Goal: Information Seeking & Learning: Learn about a topic

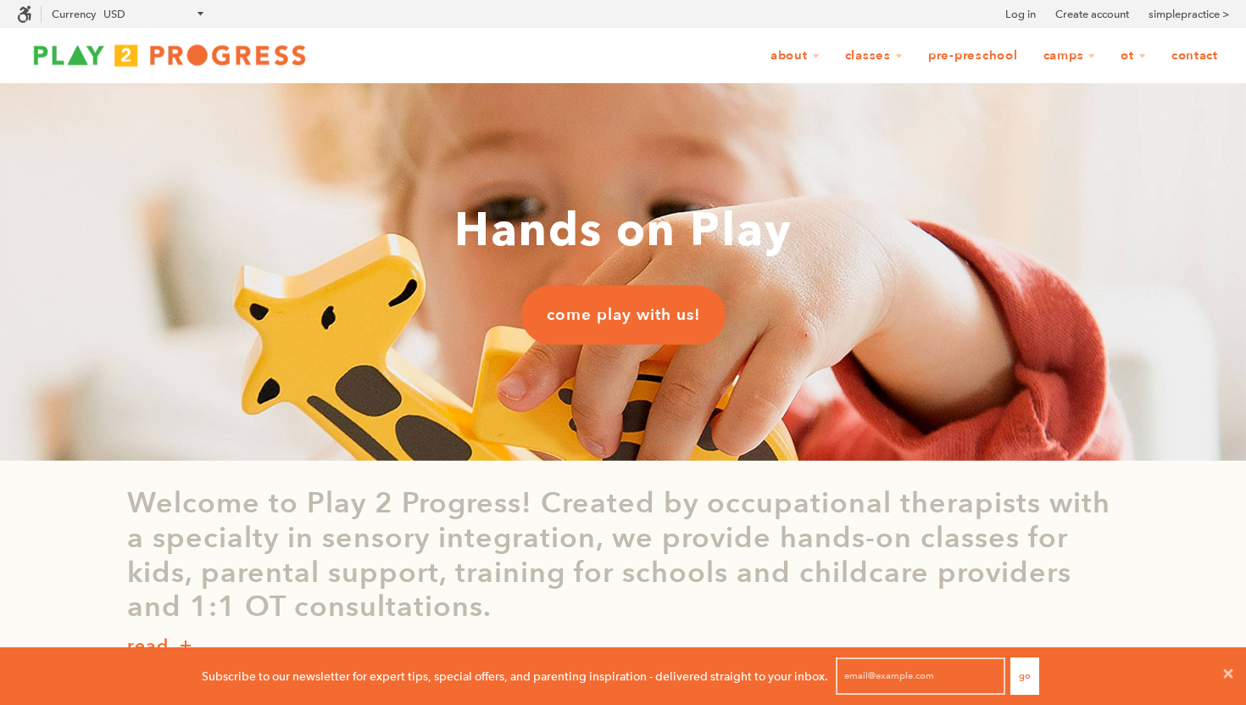
scroll to position [1, 1]
click at [1186, 59] on link "Contact" at bounding box center [1195, 56] width 69 height 32
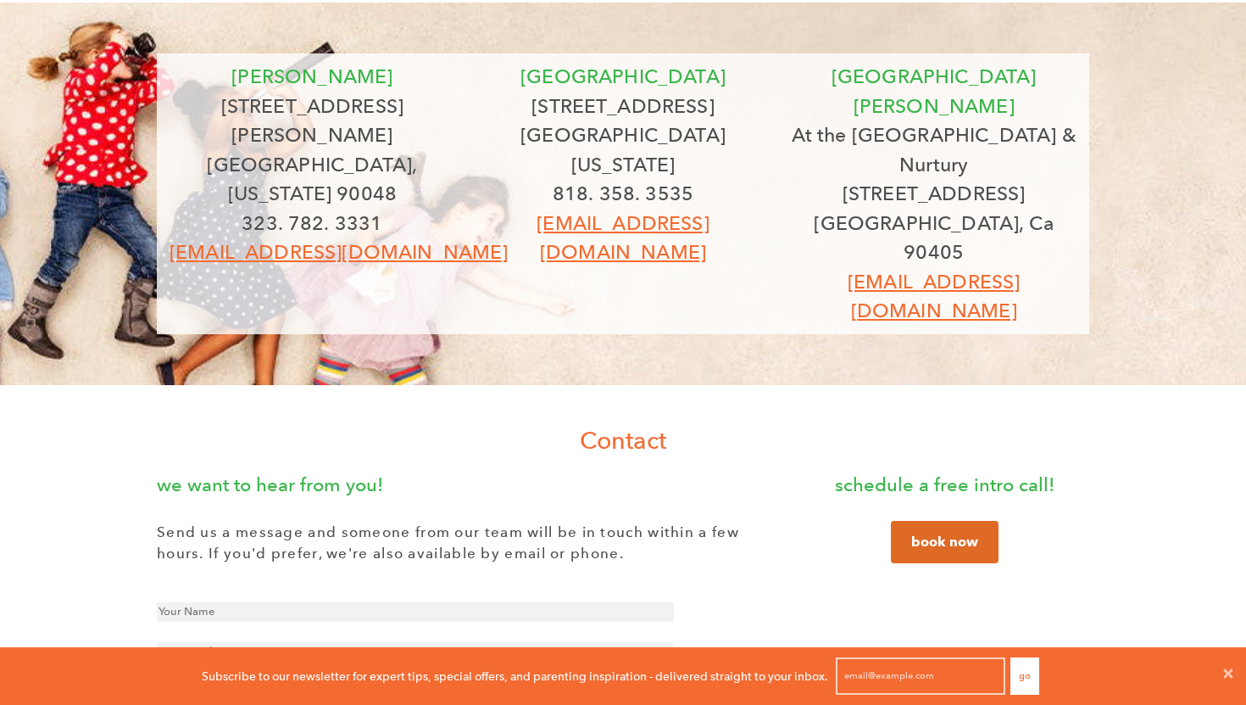
scroll to position [82, 0]
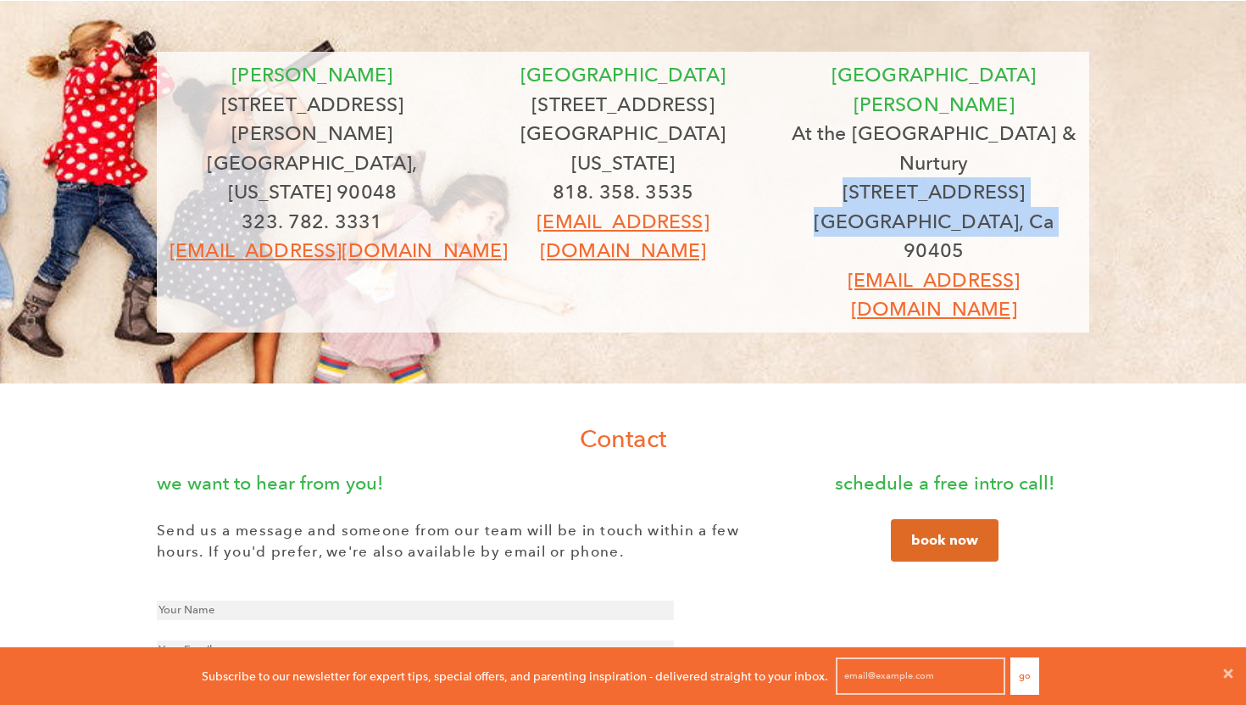
drag, startPoint x: 879, startPoint y: 128, endPoint x: 1060, endPoint y: 174, distance: 186.3
click at [1060, 174] on div "santa monica At the Pump Station & Nurtury 2727 main st Santa Monica, Ca 90405 …" at bounding box center [934, 192] width 286 height 264
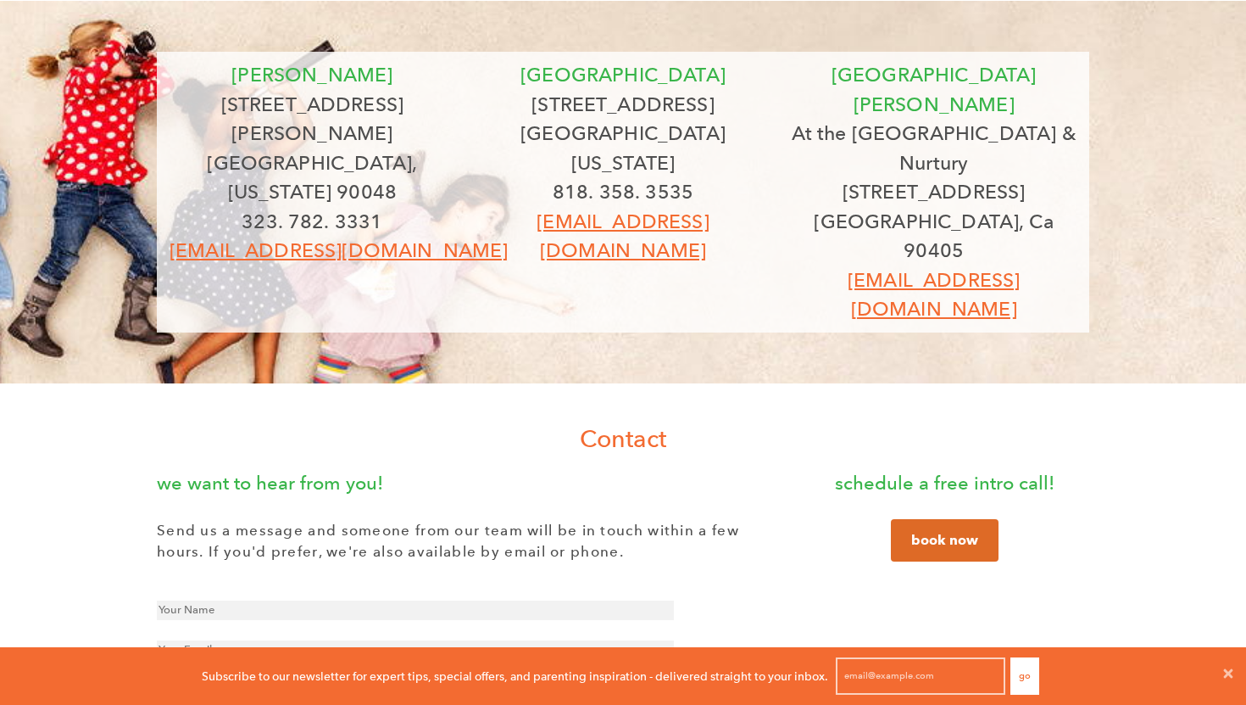
click at [830, 304] on div "beverly 8323 Beverly Blvd Los Angeles, California 90048 323. 782. 3331 grow@pla…" at bounding box center [623, 446] width 1246 height 891
drag, startPoint x: 772, startPoint y: 137, endPoint x: 489, endPoint y: 114, distance: 283.3
click at [489, 114] on div "studio city 12205 1/2 Ventura Blvd Studio City, California 91604 818. 358. 3535…" at bounding box center [623, 162] width 311 height 205
click at [475, 286] on div "beverly 8323 Beverly Blvd Los Angeles, California 90048 323. 782. 3331 grow@pla…" at bounding box center [623, 446] width 1246 height 891
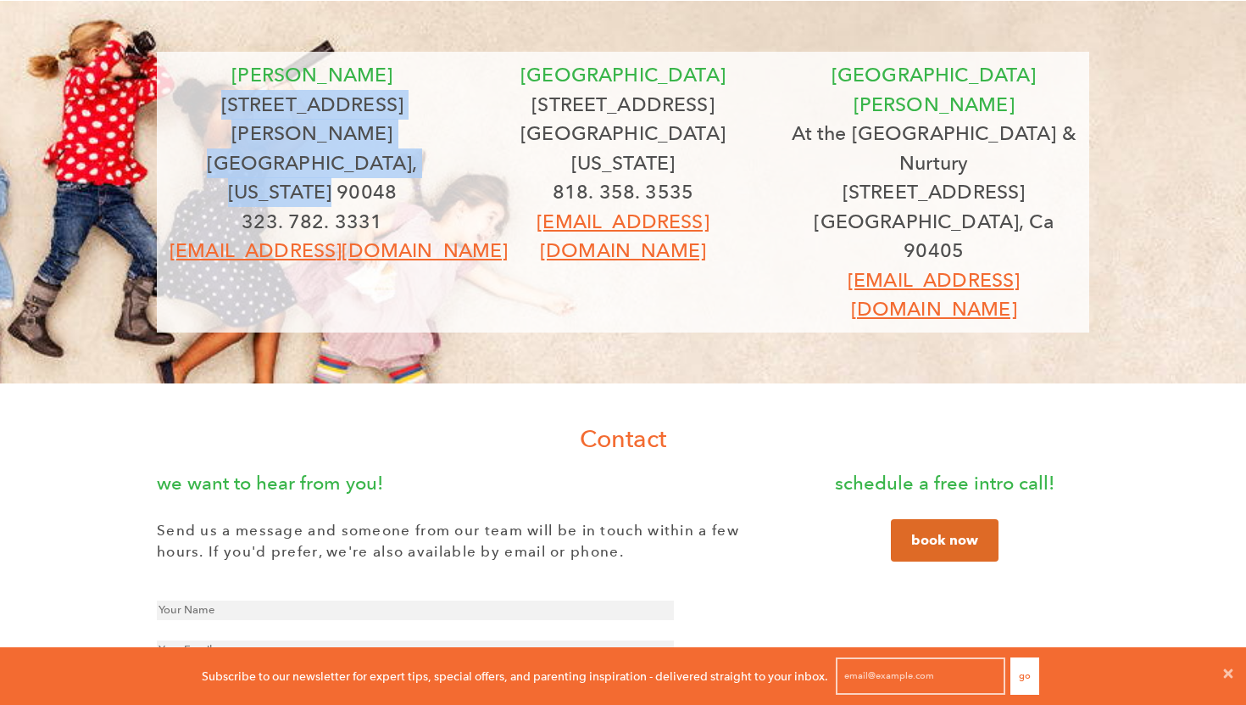
drag, startPoint x: 226, startPoint y: 103, endPoint x: 449, endPoint y: 130, distance: 224.5
click at [449, 131] on div "beverly 8323 Beverly Blvd Los Angeles, California 90048 323. 782. 3331 grow@pla…" at bounding box center [313, 162] width 286 height 205
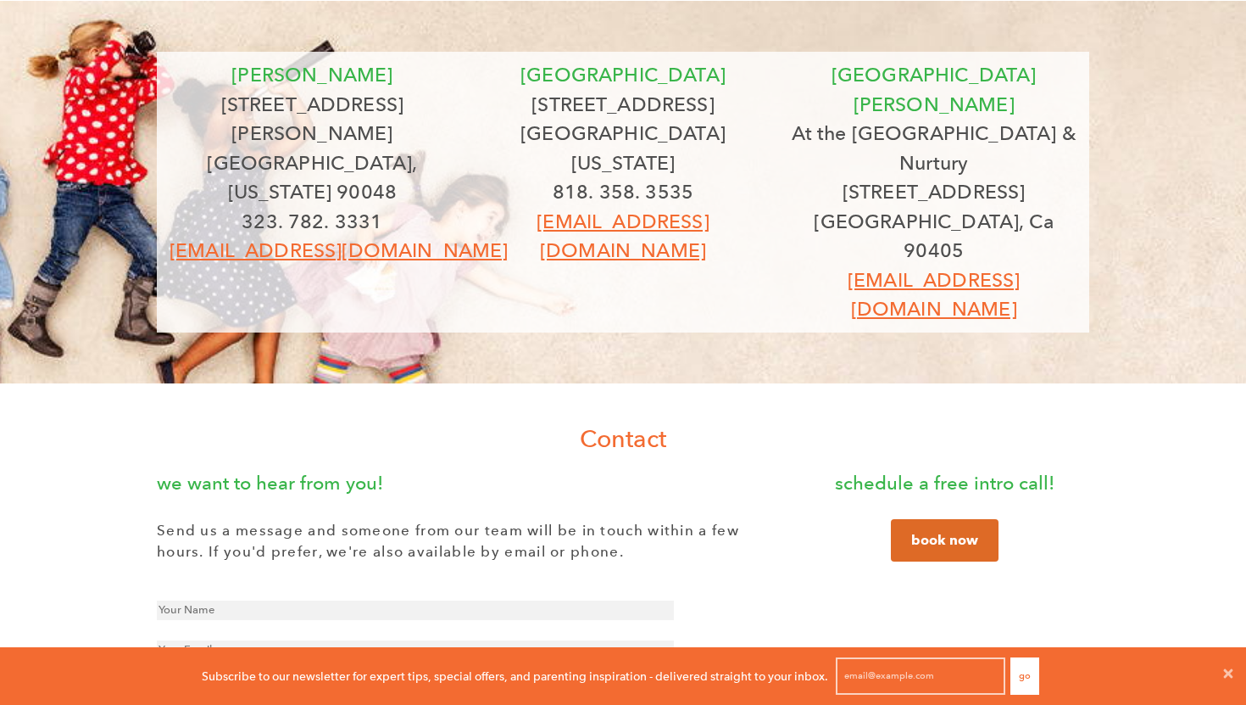
click at [776, 421] on h1 "Contact" at bounding box center [623, 438] width 1246 height 34
click at [586, 209] on link "grow@play2progress.com" at bounding box center [623, 235] width 172 height 53
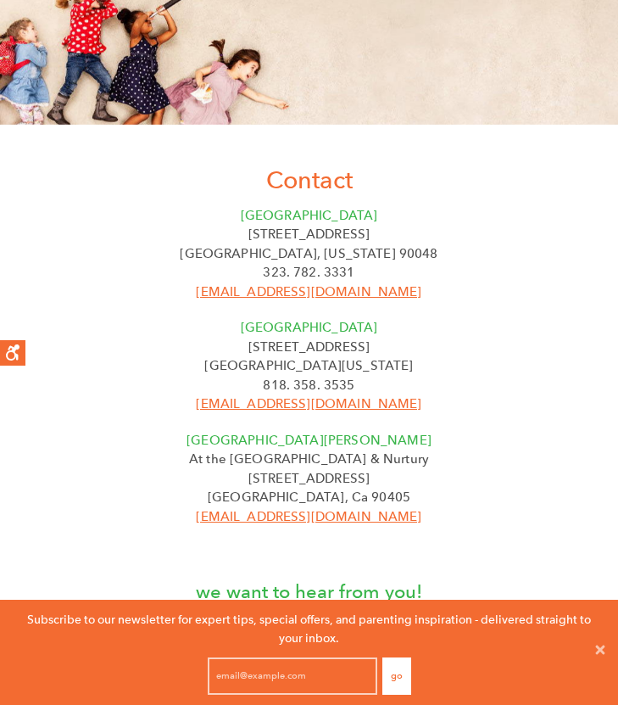
scroll to position [0, 0]
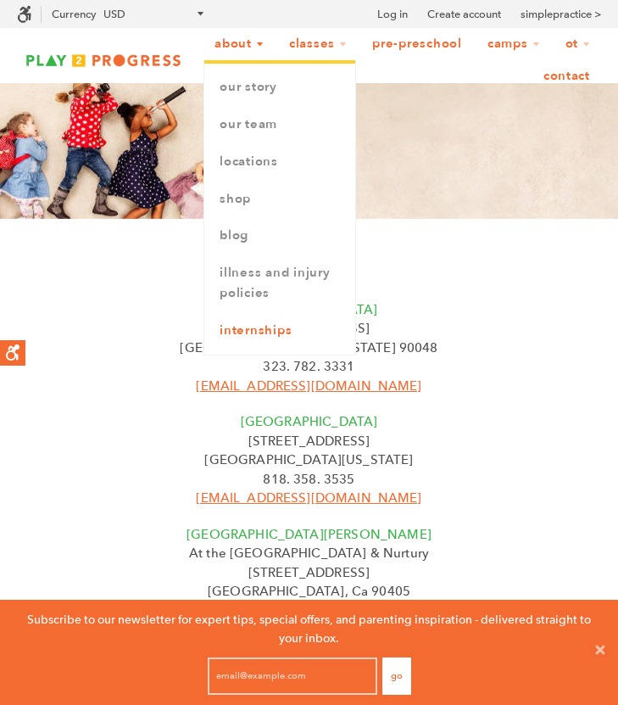
click at [270, 323] on link "Internships" at bounding box center [279, 330] width 151 height 37
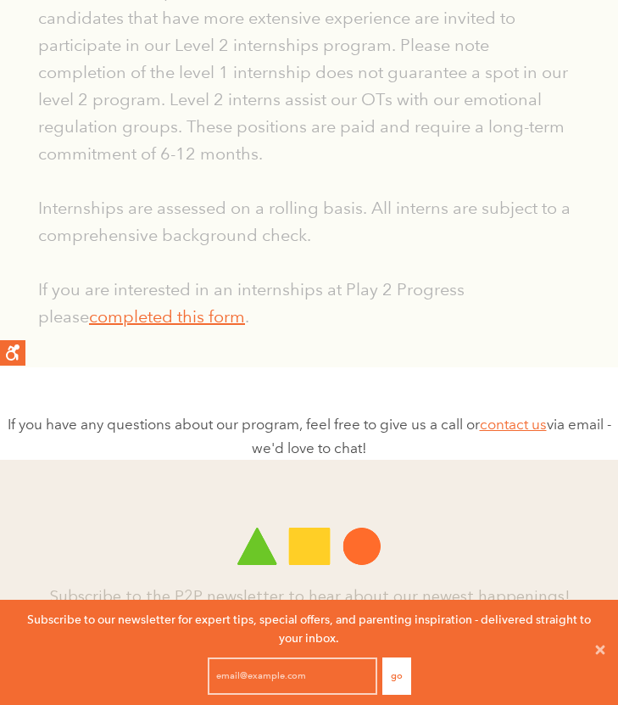
scroll to position [832, 0]
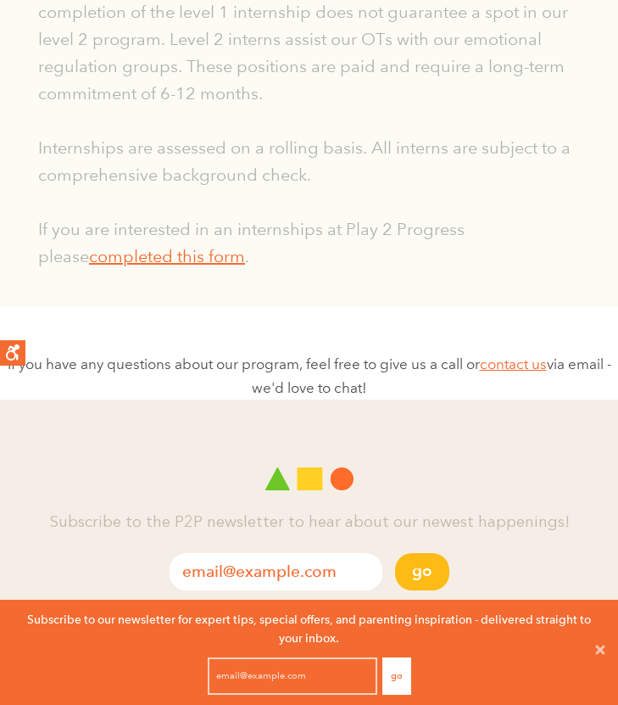
click at [246, 155] on p "Internships are assessed on a rolling basis. All interns are subject to a compr…" at bounding box center [309, 161] width 542 height 54
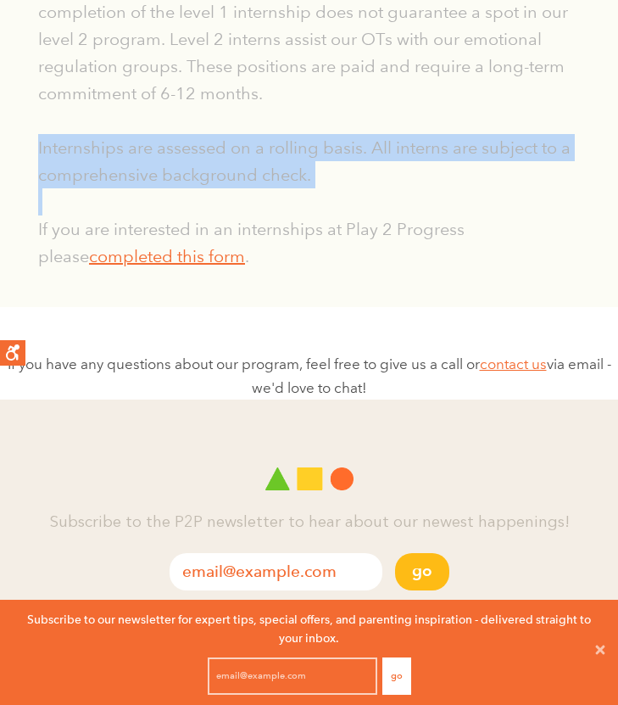
click at [246, 155] on p "Internships are assessed on a rolling basis. All interns are subject to a compr…" at bounding box center [309, 161] width 542 height 54
copy p "Internships are assessed on a rolling basis. All interns are subject to a compr…"
click at [246, 155] on p "Internships are assessed on a rolling basis. All interns are subject to a compr…" at bounding box center [309, 161] width 542 height 54
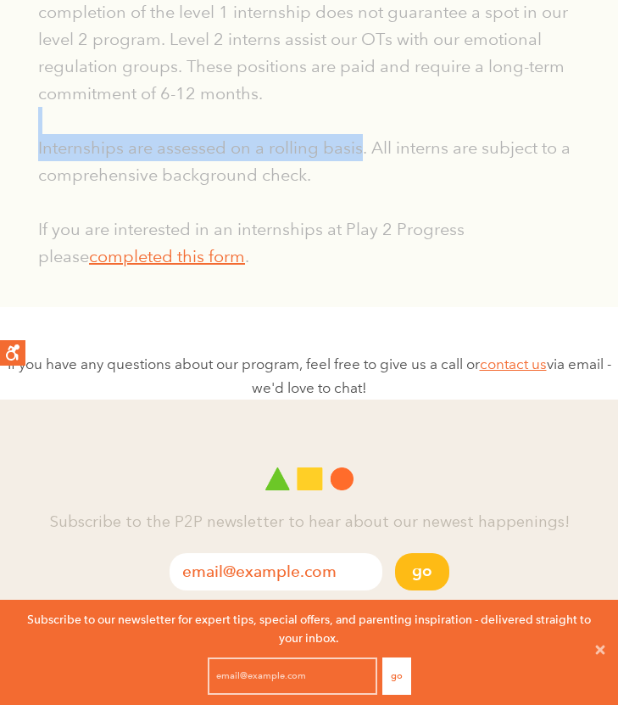
drag, startPoint x: 363, startPoint y: 148, endPoint x: 345, endPoint y: 133, distance: 22.9
copy div "Internships are assessed on a rolling basis"
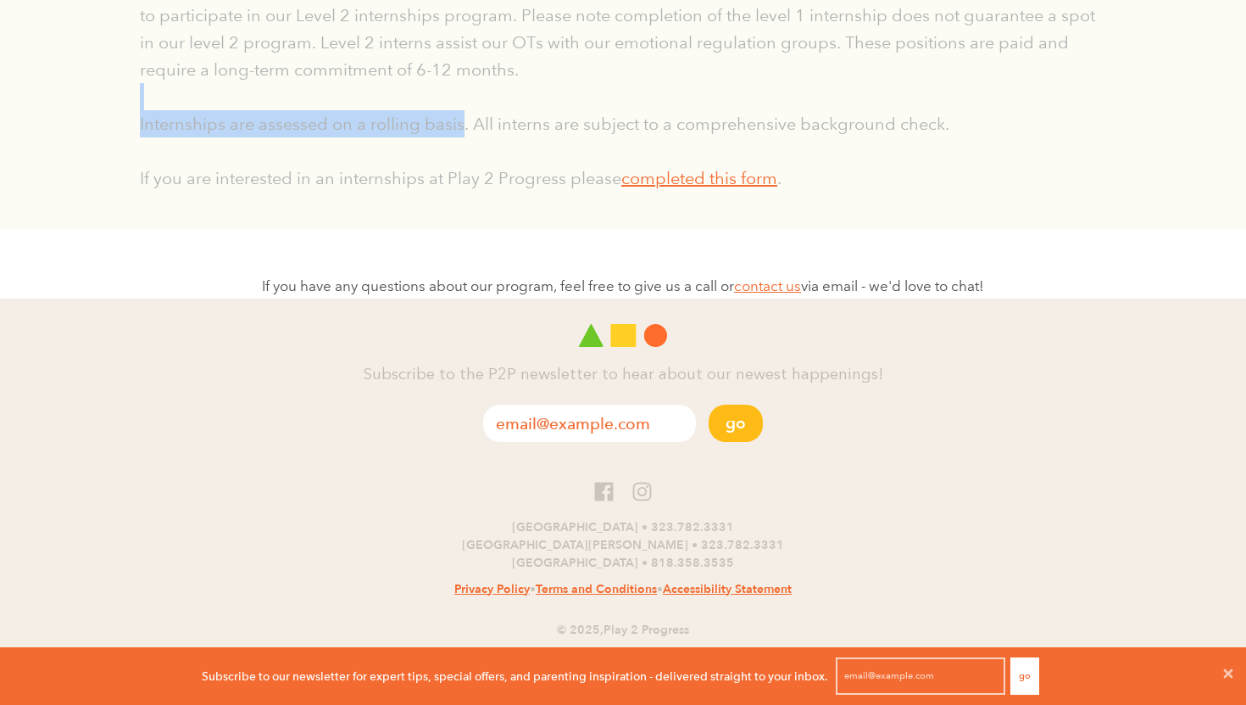
scroll to position [58, 1246]
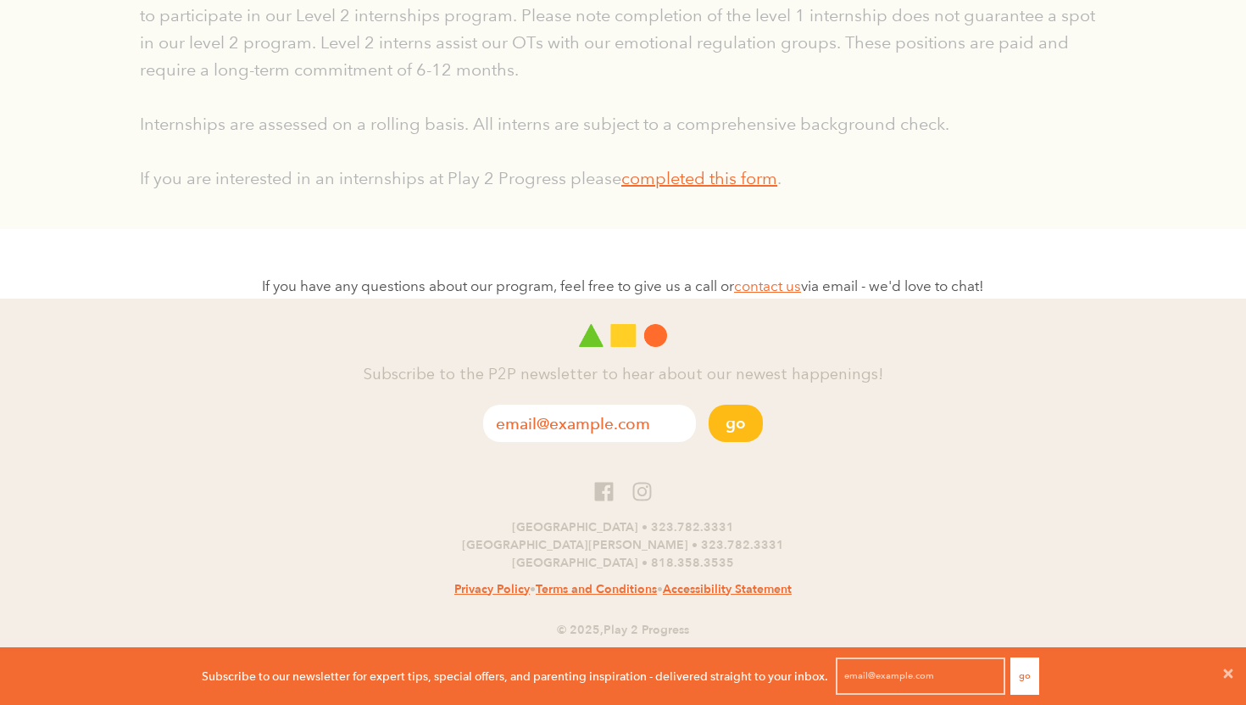
click at [461, 142] on p at bounding box center [623, 150] width 967 height 27
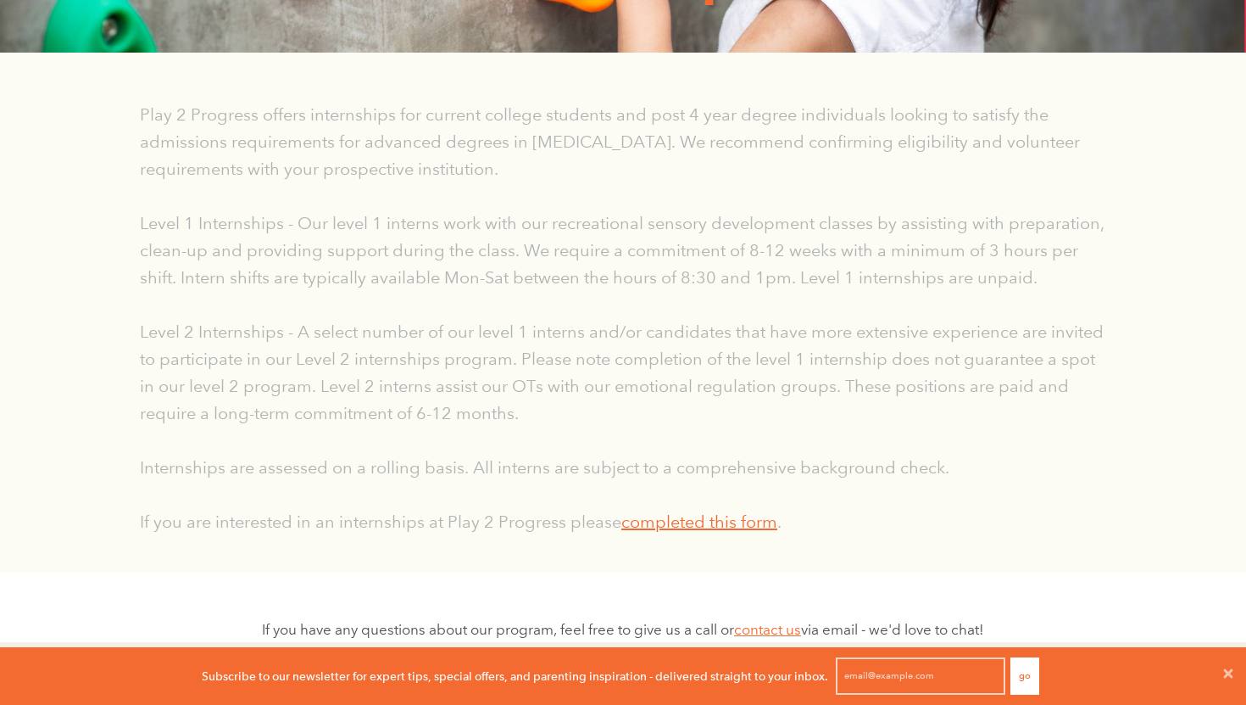
scroll to position [0, 0]
